Goal: Task Accomplishment & Management: Use online tool/utility

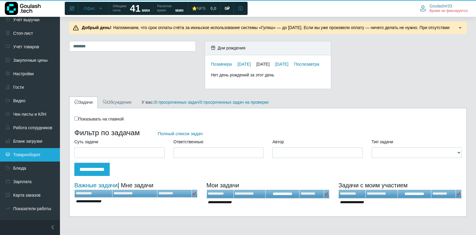
scroll to position [11, 0]
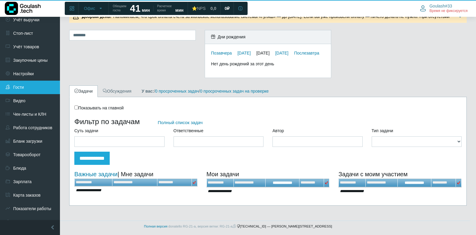
click at [34, 81] on link "Гости" at bounding box center [30, 87] width 60 height 13
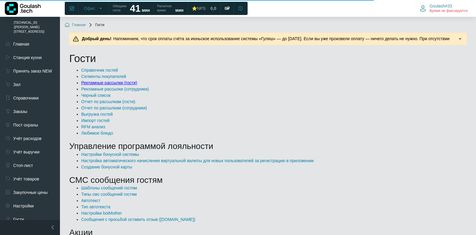
click at [110, 82] on link "Рекламные рассылки (гости)" at bounding box center [109, 82] width 56 height 5
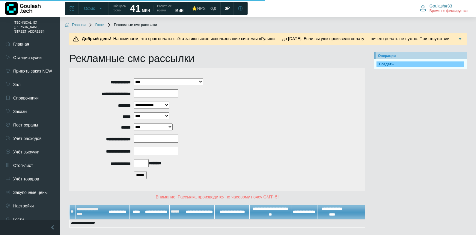
click at [385, 66] on link "Создать" at bounding box center [421, 64] width 88 height 6
